Goal: Find specific page/section: Find specific page/section

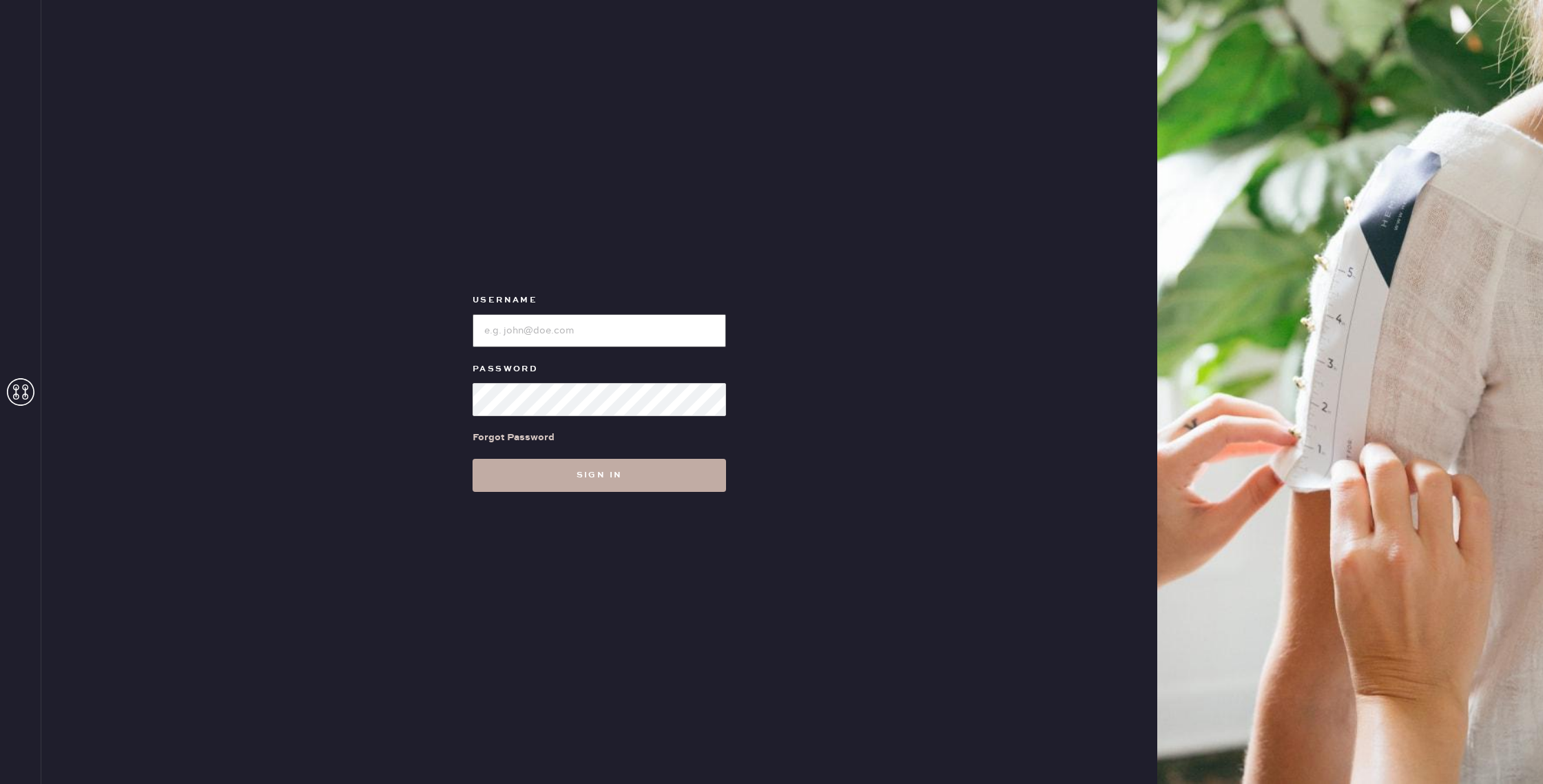
type input "reformationgoldcoastchicago"
click at [691, 477] on button "Sign in" at bounding box center [599, 475] width 254 height 33
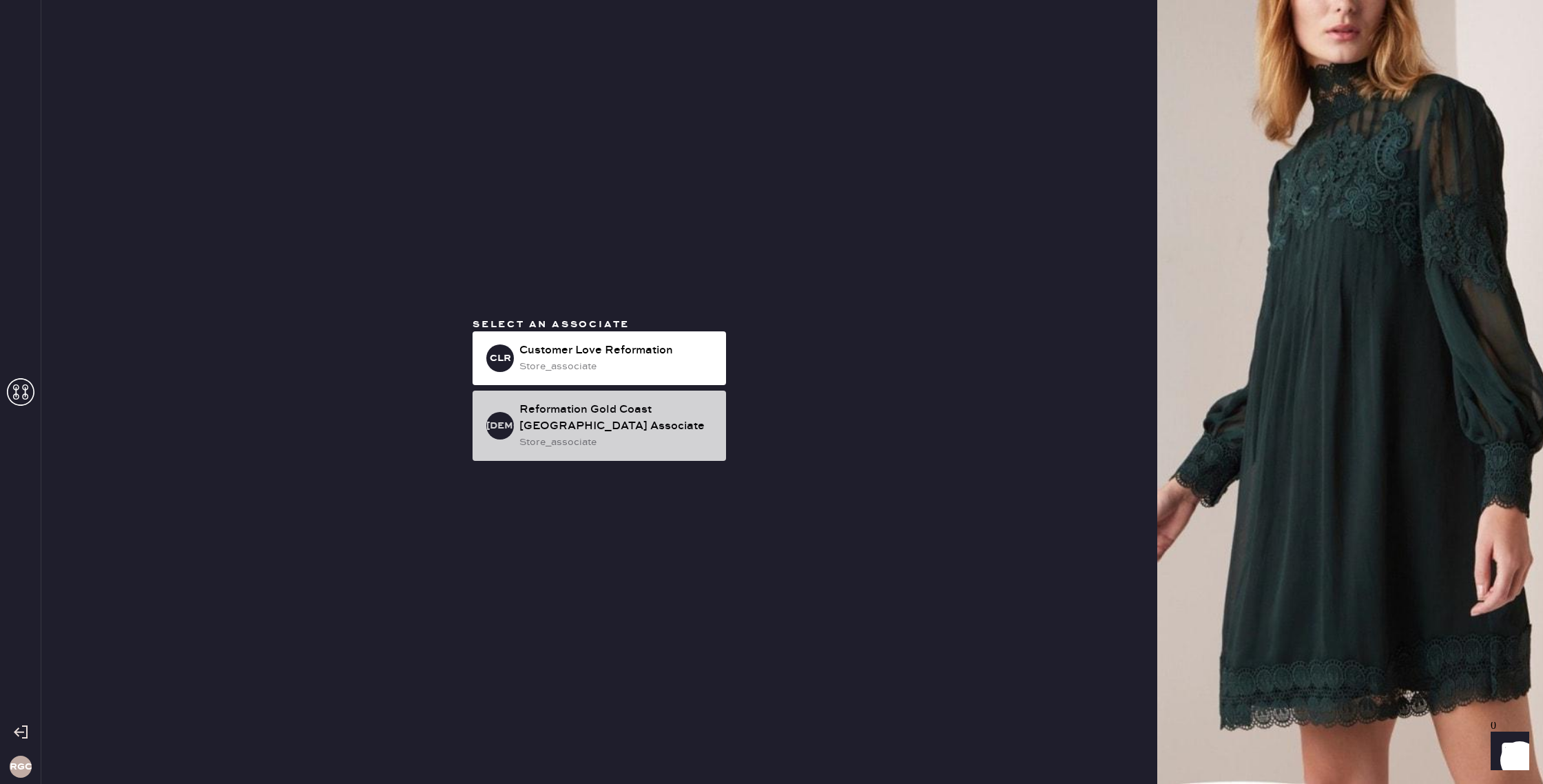
click at [574, 429] on div "Reformation Gold Coast [GEOGRAPHIC_DATA] Associate" at bounding box center [617, 418] width 195 height 33
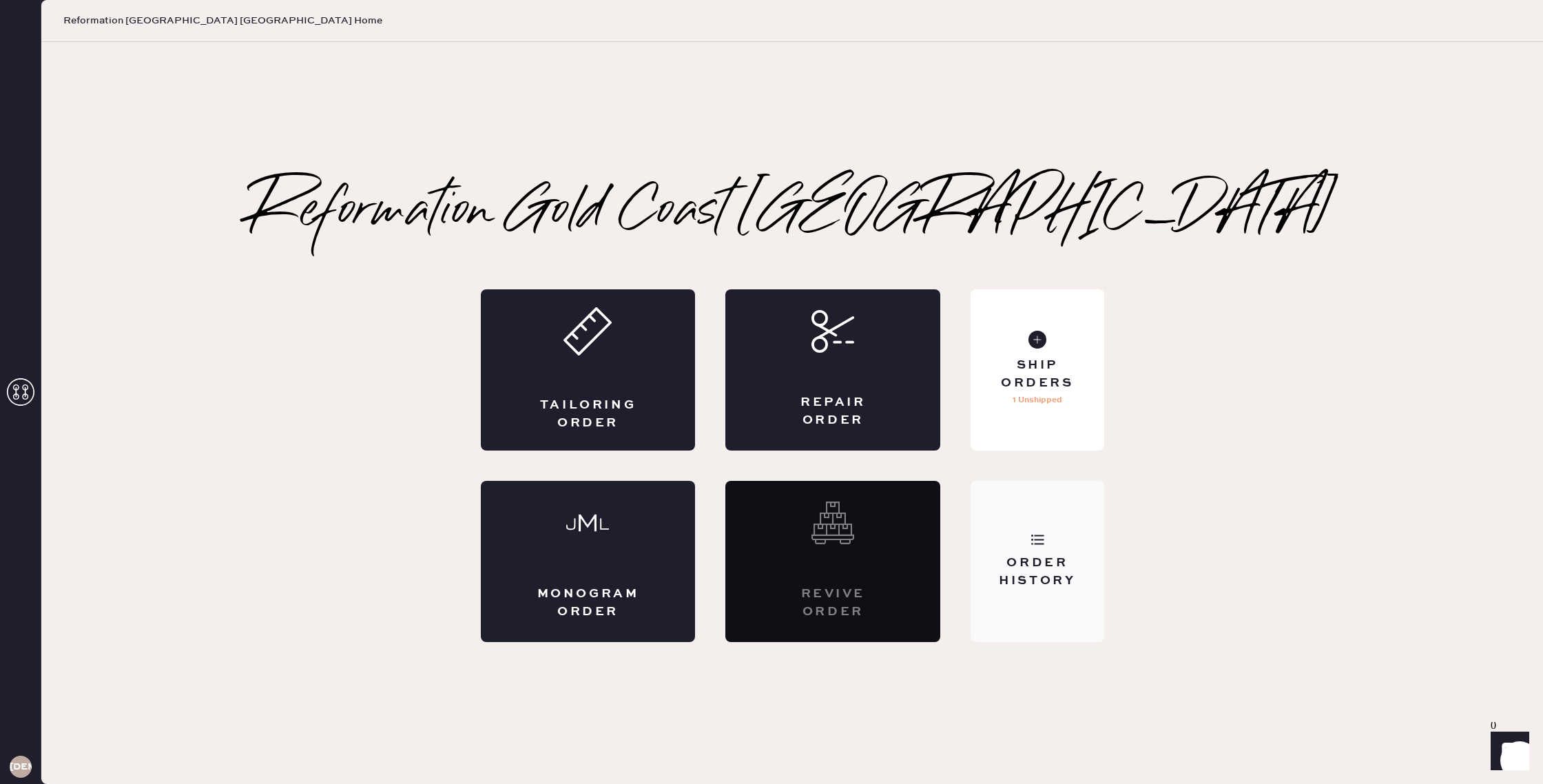
drag, startPoint x: 1058, startPoint y: 594, endPoint x: 1061, endPoint y: 564, distance: 30.1
click at [1058, 594] on div "Order History" at bounding box center [1036, 562] width 133 height 161
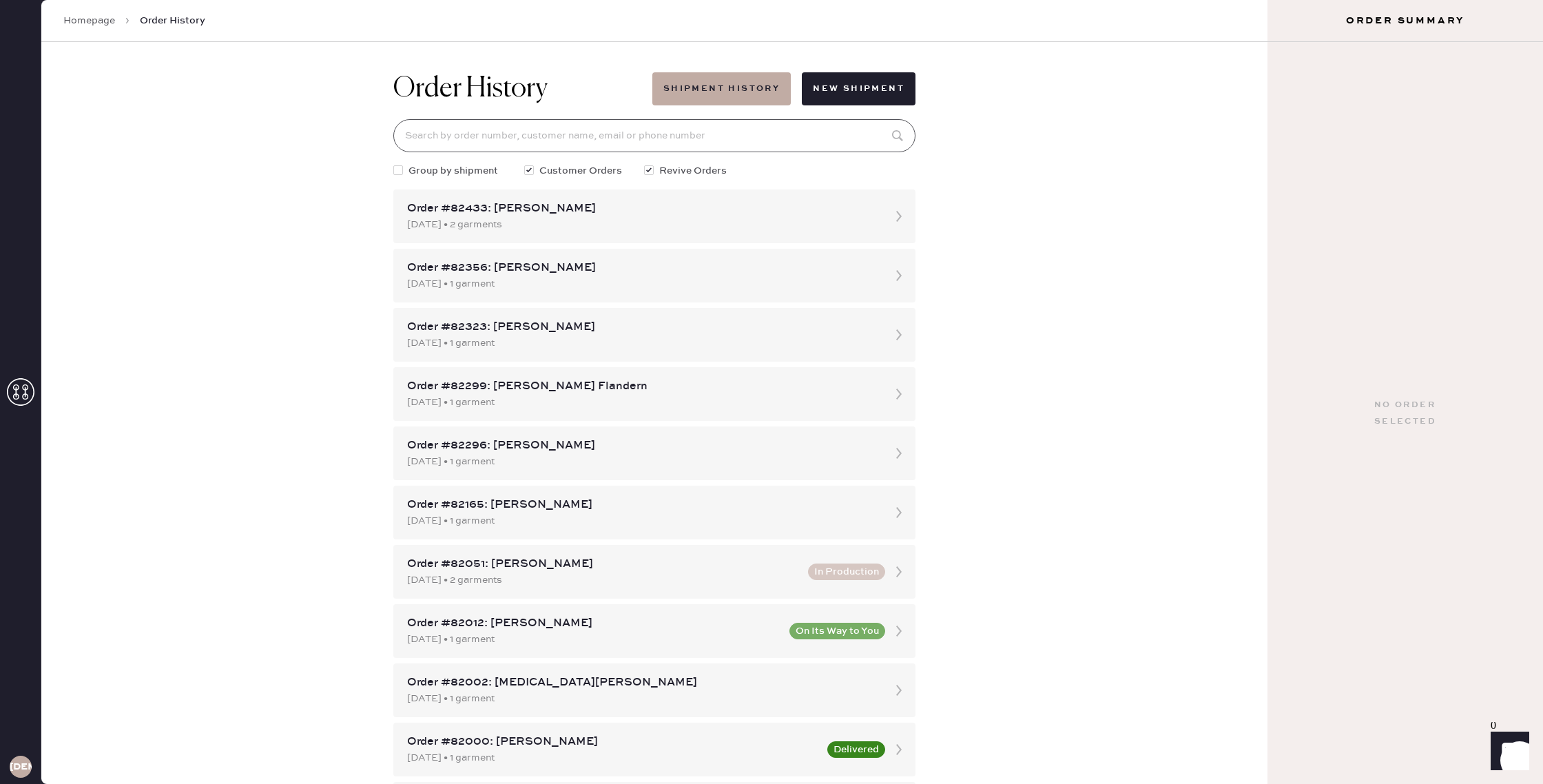
click at [692, 132] on input at bounding box center [654, 136] width 522 height 33
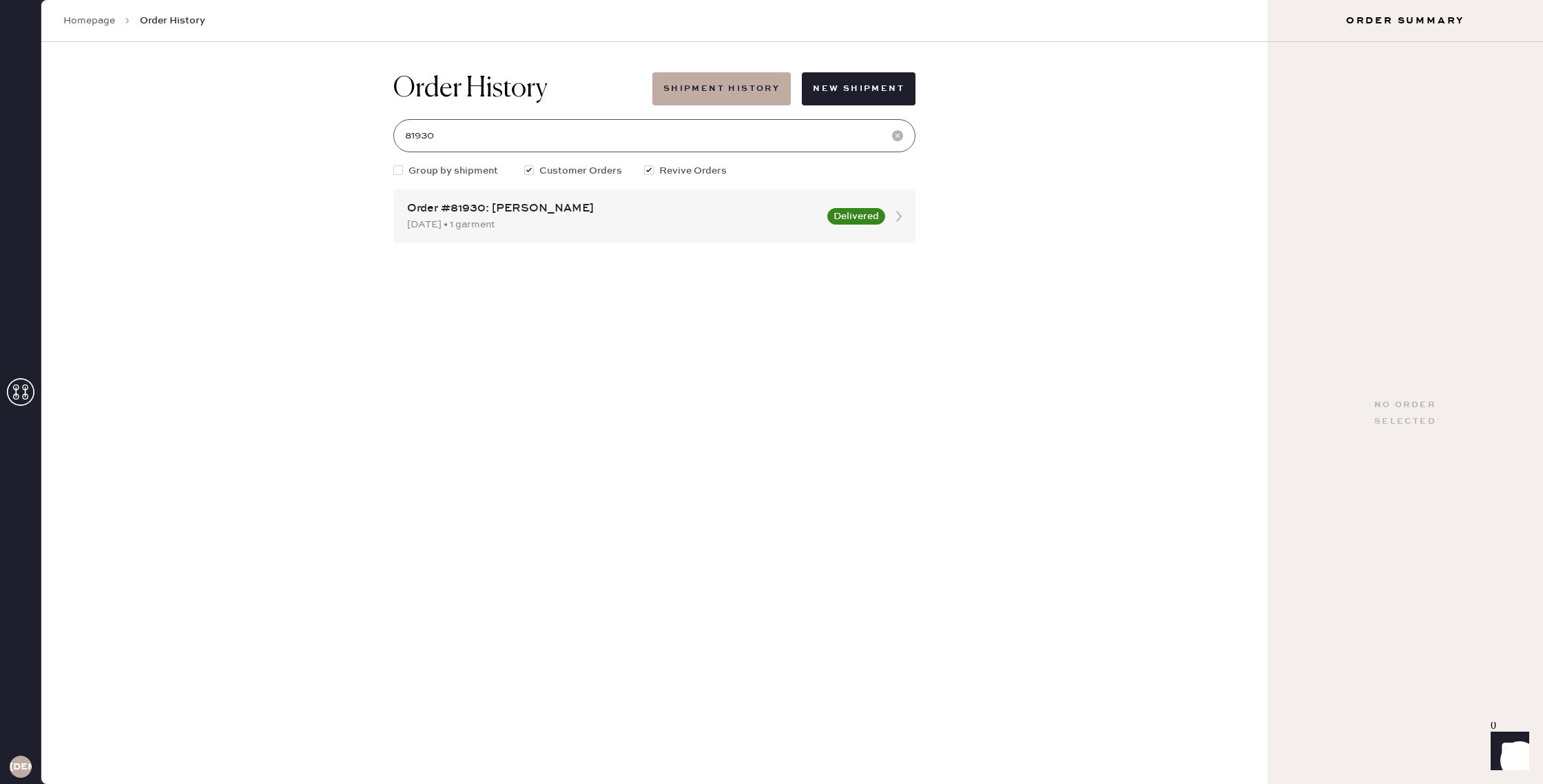
type input "81930"
